Goal: Transaction & Acquisition: Purchase product/service

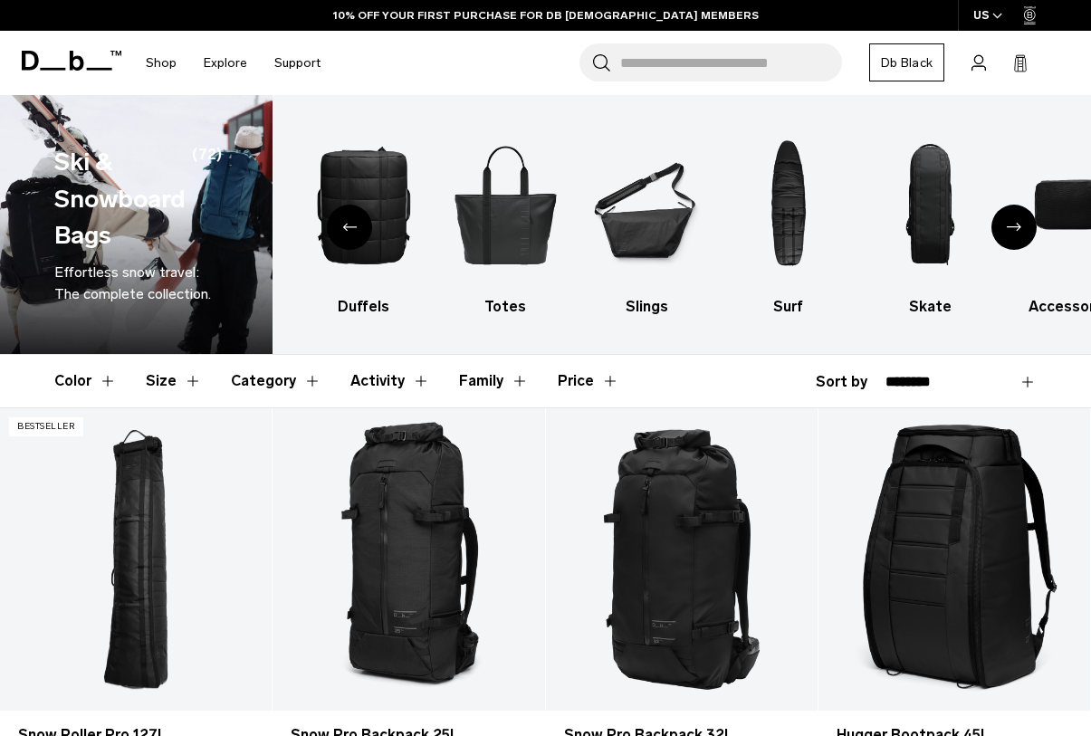
click at [1007, 226] on icon "Next slide" at bounding box center [1014, 227] width 14 height 8
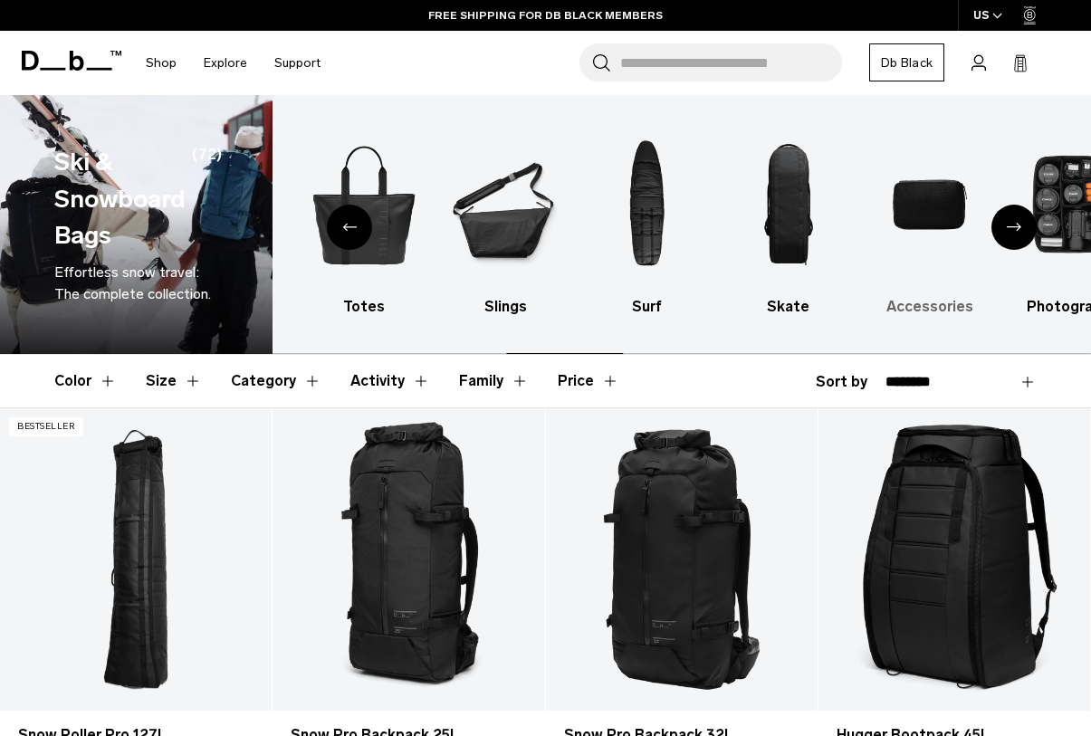
click at [895, 208] on img "9 / 10" at bounding box center [931, 204] width 110 height 165
